Goal: Task Accomplishment & Management: Use online tool/utility

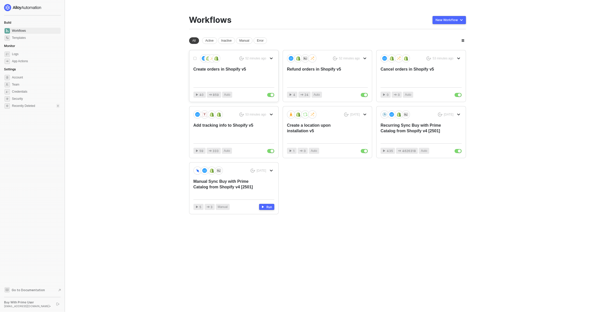
click at [230, 76] on div "Create orders in Shopify v5" at bounding box center [225, 74] width 65 height 17
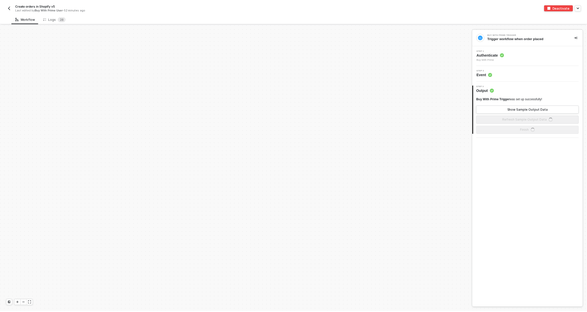
scroll to position [236, 0]
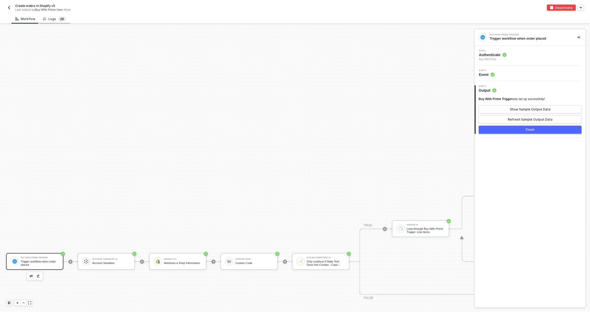
click at [64, 20] on sup "2 8" at bounding box center [62, 18] width 8 height 5
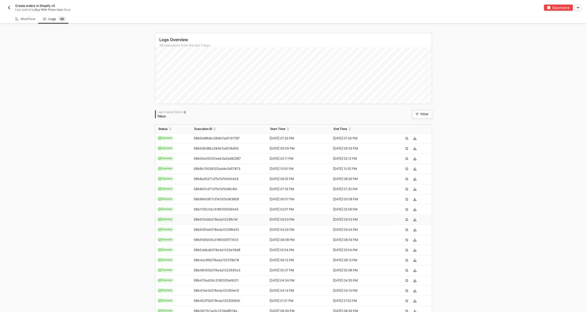
scroll to position [47, 0]
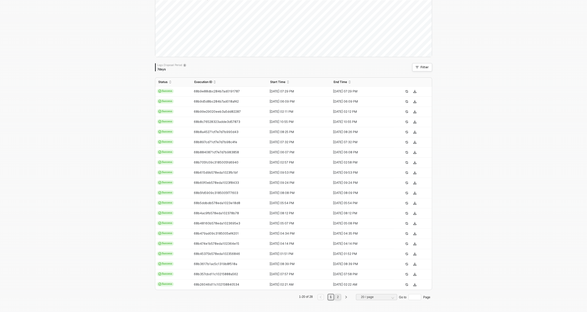
click at [335, 296] on link "2" at bounding box center [337, 297] width 5 height 6
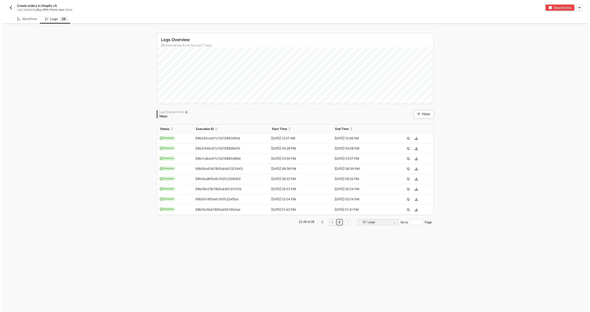
scroll to position [0, 0]
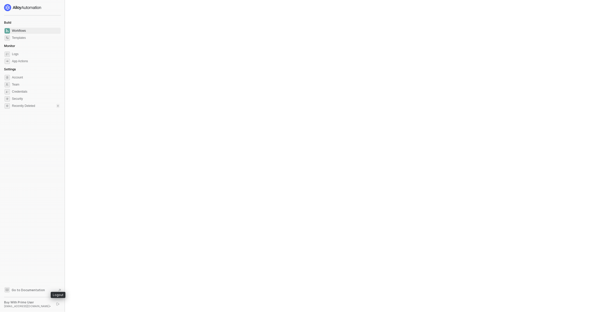
click at [57, 304] on icon "logout" at bounding box center [57, 303] width 3 height 3
